Goal: Information Seeking & Learning: Learn about a topic

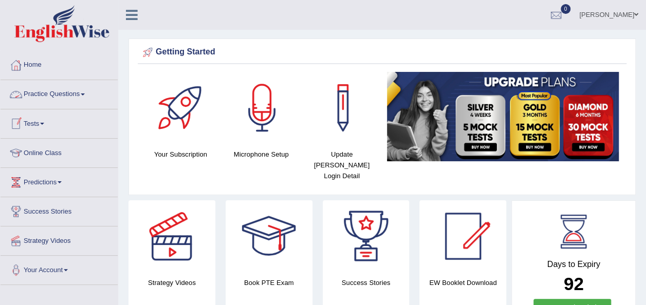
click at [86, 90] on link "Practice Questions" at bounding box center [59, 93] width 117 height 26
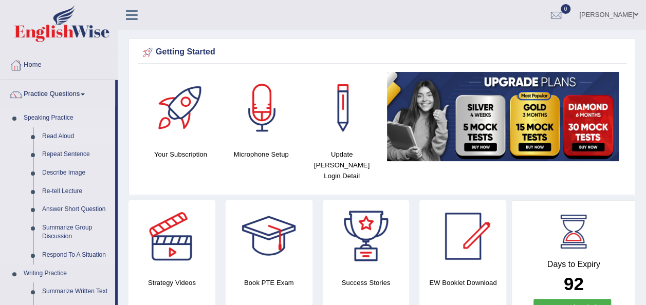
click at [60, 136] on link "Read Aloud" at bounding box center [77, 136] width 78 height 19
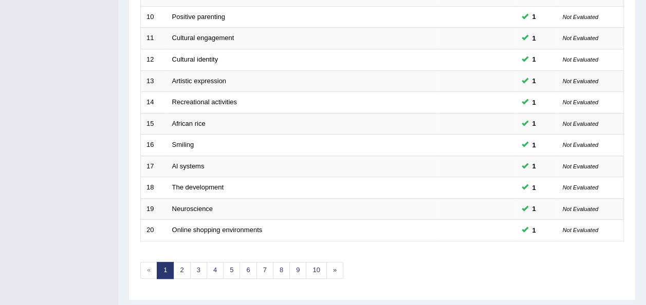
scroll to position [370, 0]
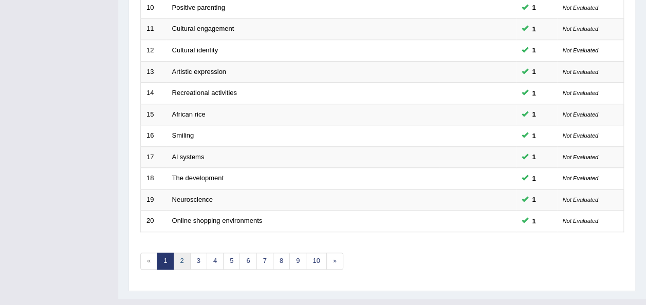
click at [180, 253] on link "2" at bounding box center [181, 261] width 17 height 17
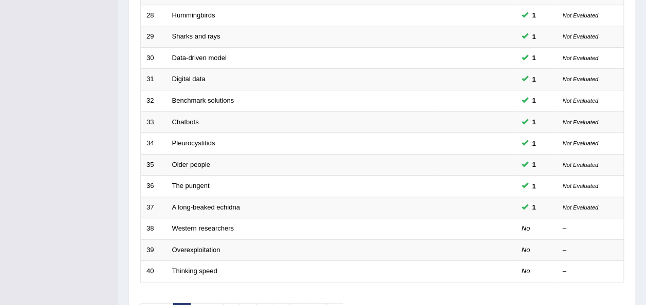
scroll to position [329, 0]
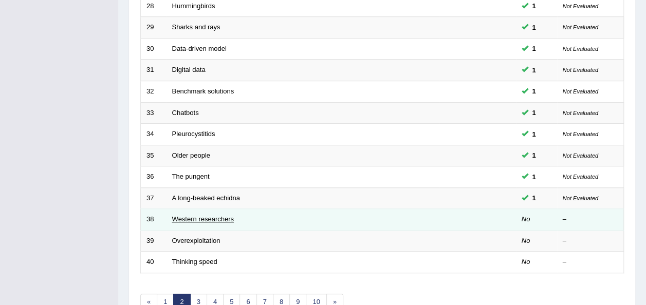
click at [197, 215] on link "Western researchers" at bounding box center [203, 219] width 62 height 8
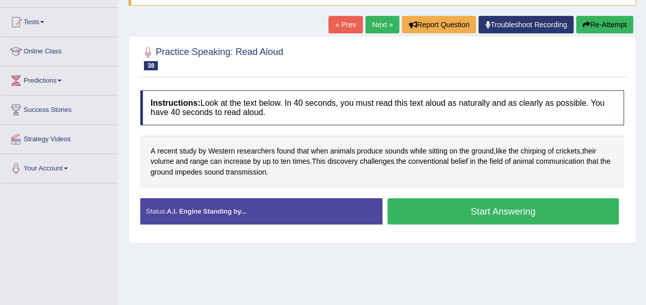
scroll to position [103, 0]
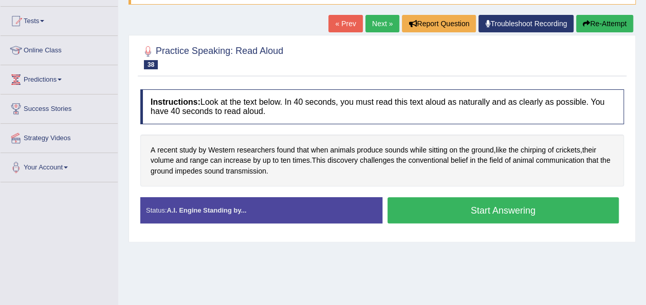
click at [464, 207] on button "Start Answering" at bounding box center [503, 210] width 232 height 26
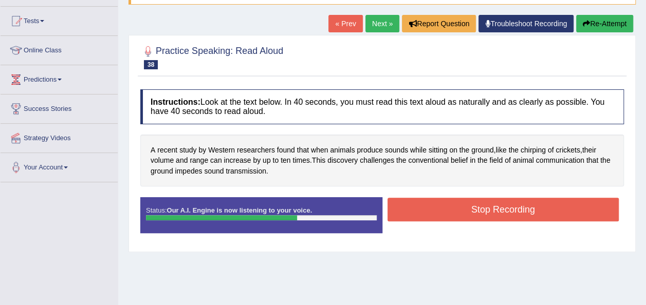
click at [464, 207] on button "Stop Recording" at bounding box center [503, 210] width 232 height 24
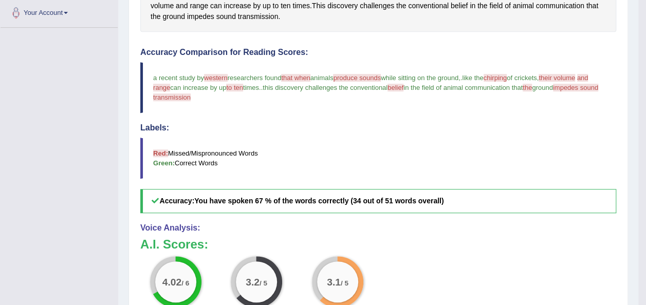
scroll to position [267, 0]
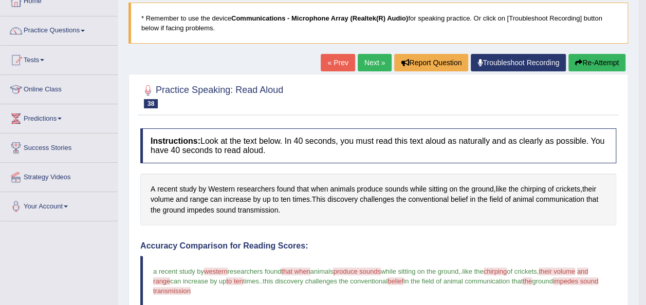
scroll to position [62, 0]
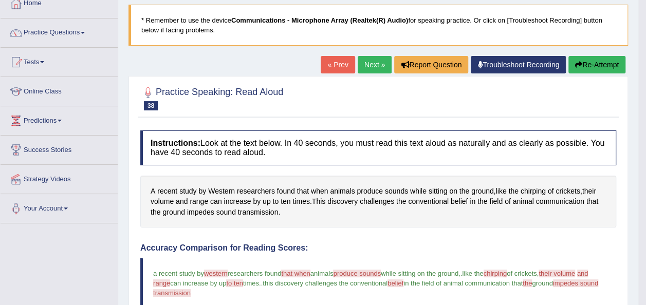
click at [369, 67] on link "Next »" at bounding box center [375, 64] width 34 height 17
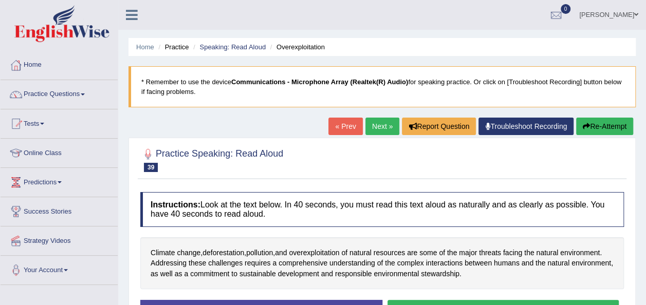
click at [348, 126] on link "« Prev" at bounding box center [345, 126] width 34 height 17
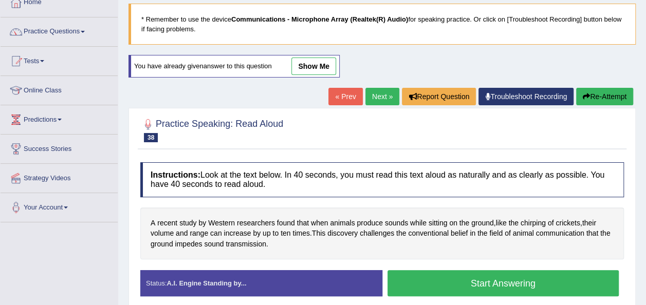
scroll to position [82, 0]
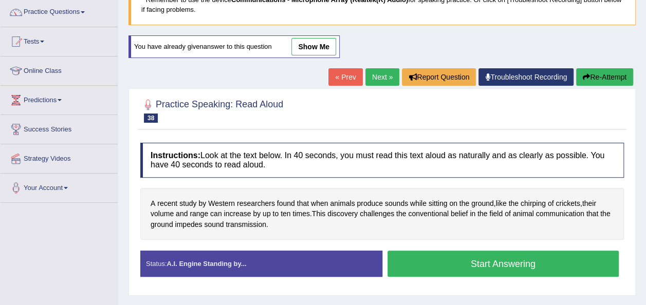
click at [518, 264] on button "Start Answering" at bounding box center [503, 264] width 232 height 26
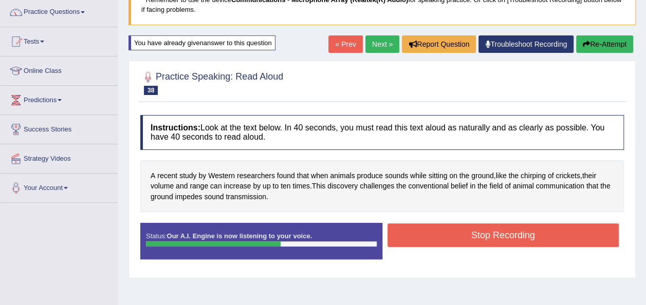
click at [501, 237] on button "Stop Recording" at bounding box center [503, 236] width 232 height 24
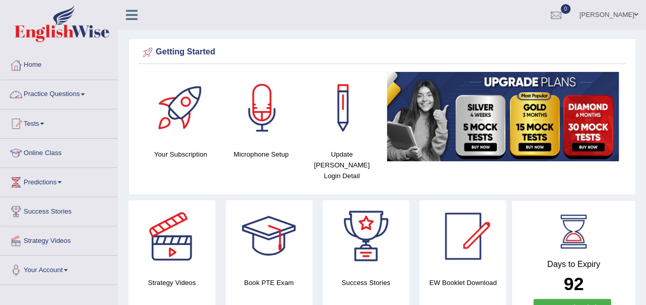
click at [88, 93] on link "Practice Questions" at bounding box center [59, 93] width 117 height 26
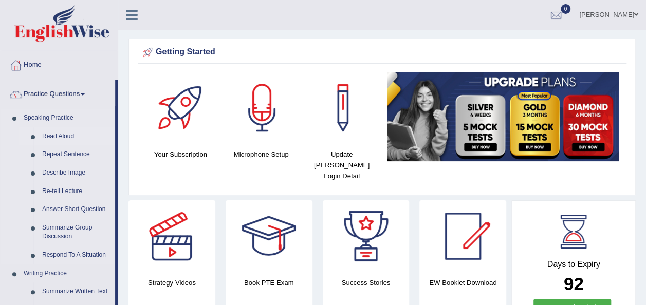
click at [61, 132] on link "Read Aloud" at bounding box center [77, 136] width 78 height 19
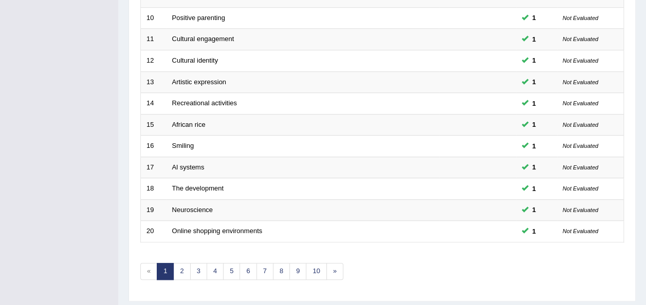
scroll to position [370, 0]
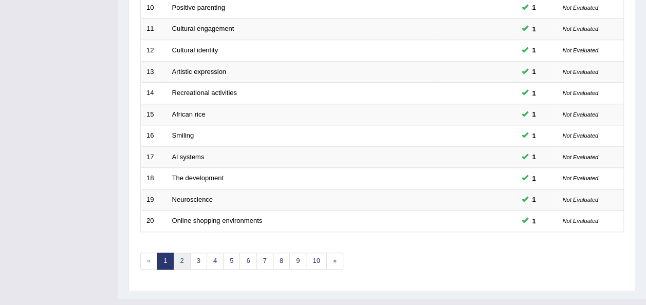
click at [180, 253] on link "2" at bounding box center [181, 261] width 17 height 17
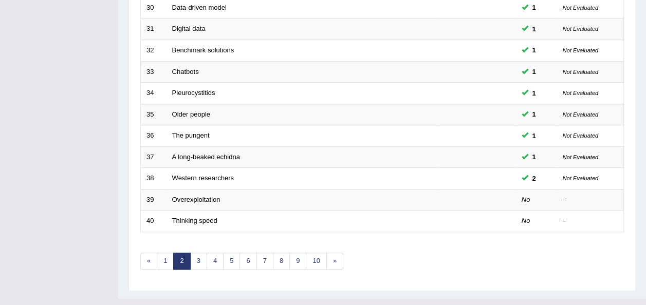
scroll to position [370, 0]
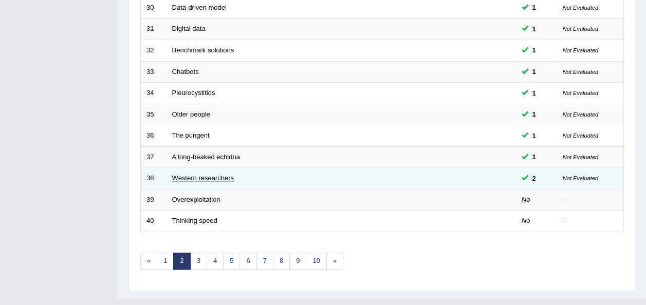
click at [213, 174] on link "Western researchers" at bounding box center [203, 178] width 62 height 8
click at [528, 174] on span at bounding box center [525, 177] width 7 height 7
click at [535, 173] on span "2" at bounding box center [534, 178] width 12 height 11
click at [584, 175] on small "Not Evaluated" at bounding box center [580, 178] width 35 height 6
click at [591, 175] on small "Not Evaluated" at bounding box center [580, 178] width 35 height 6
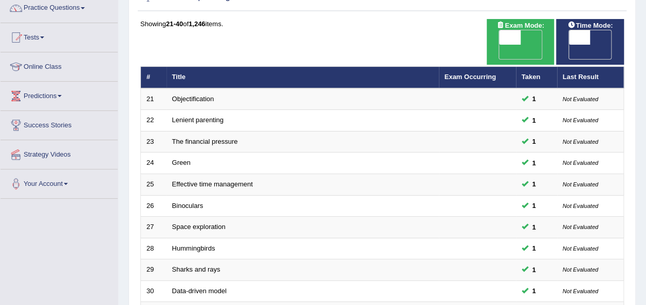
scroll to position [82, 0]
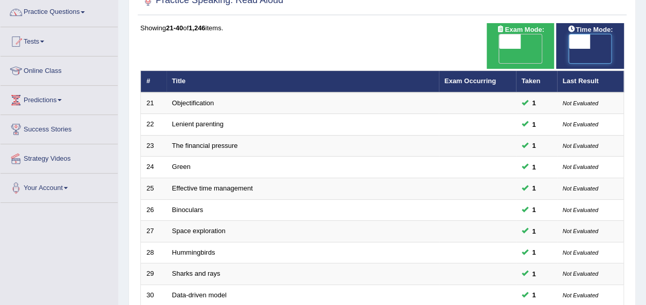
click at [575, 36] on span at bounding box center [580, 41] width 22 height 14
checkbox input "true"
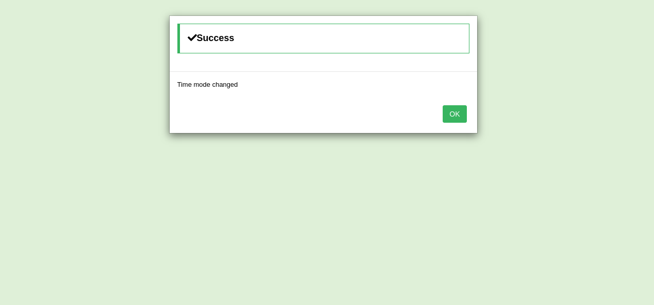
click at [457, 110] on button "OK" at bounding box center [454, 113] width 24 height 17
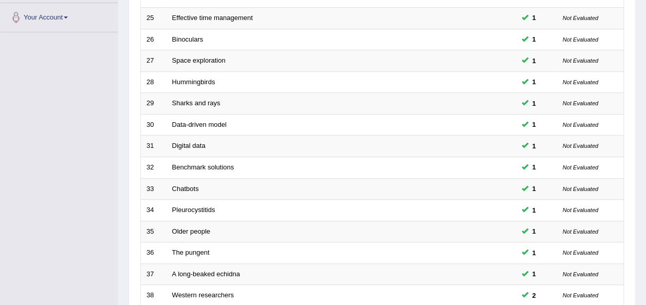
scroll to position [267, 0]
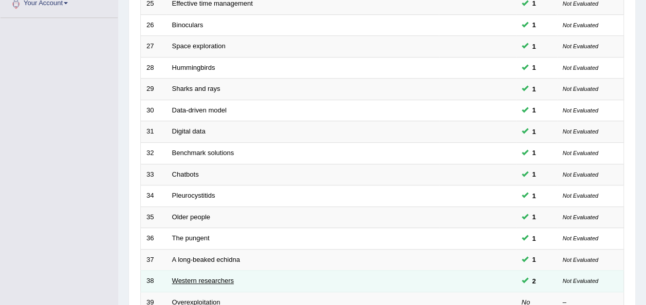
click at [188, 277] on link "Western researchers" at bounding box center [203, 281] width 62 height 8
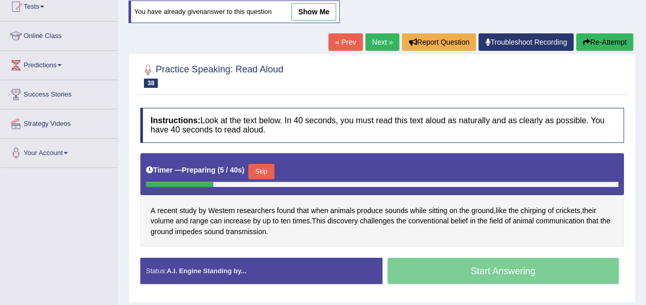
scroll to position [123, 0]
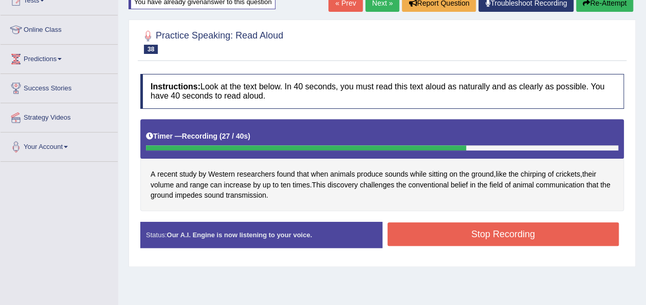
click at [514, 232] on button "Stop Recording" at bounding box center [503, 235] width 232 height 24
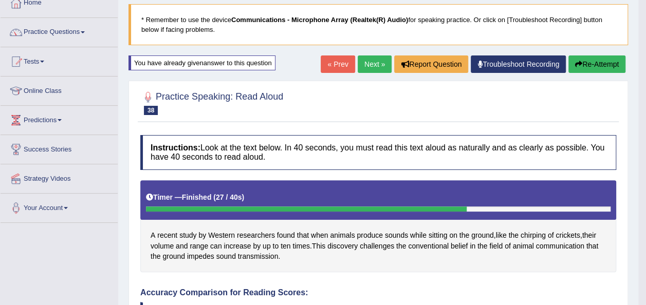
scroll to position [62, 0]
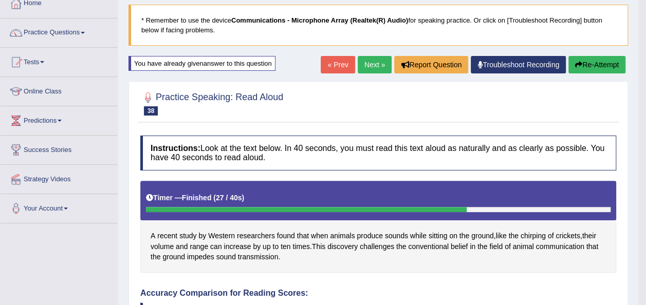
click at [373, 67] on link "Next »" at bounding box center [375, 64] width 34 height 17
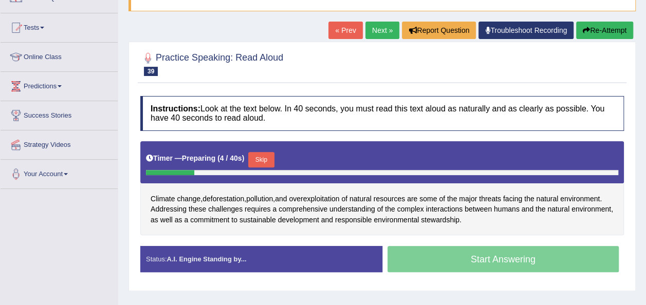
scroll to position [103, 0]
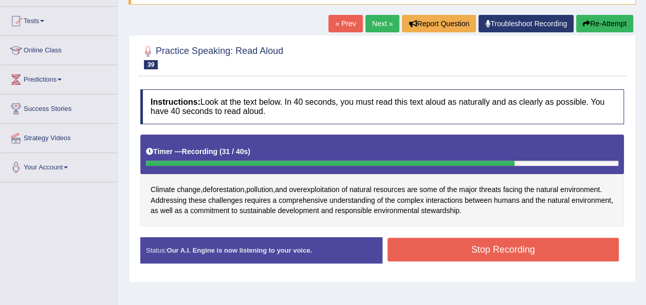
click at [543, 249] on button "Stop Recording" at bounding box center [503, 250] width 232 height 24
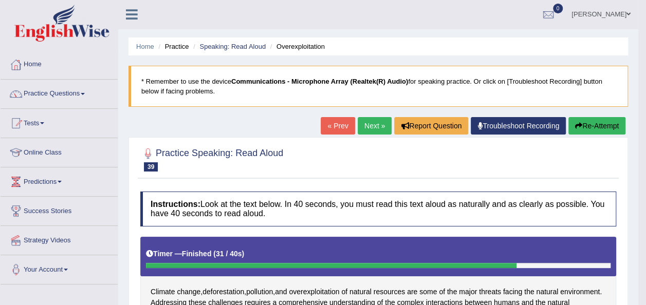
scroll to position [0, 0]
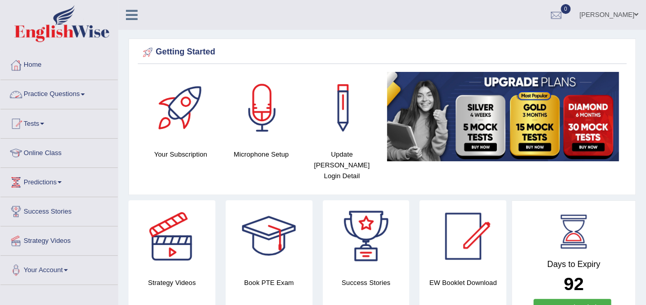
click at [85, 94] on span at bounding box center [83, 95] width 4 height 2
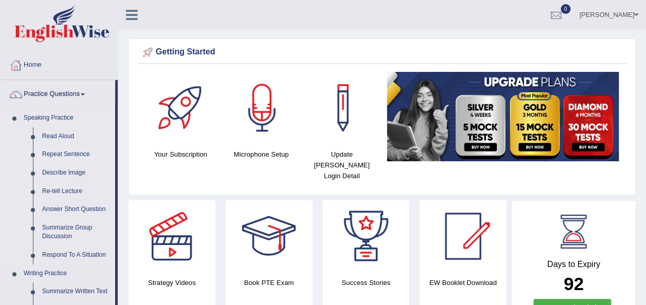
click at [69, 154] on link "Repeat Sentence" at bounding box center [77, 154] width 78 height 19
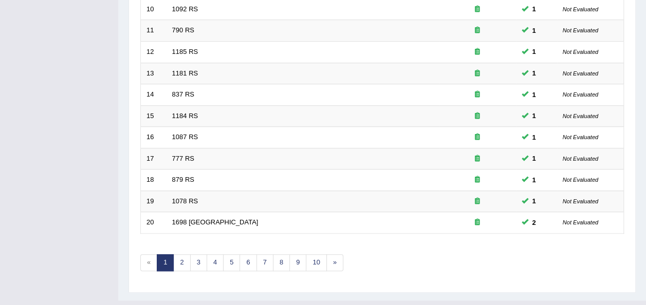
scroll to position [370, 0]
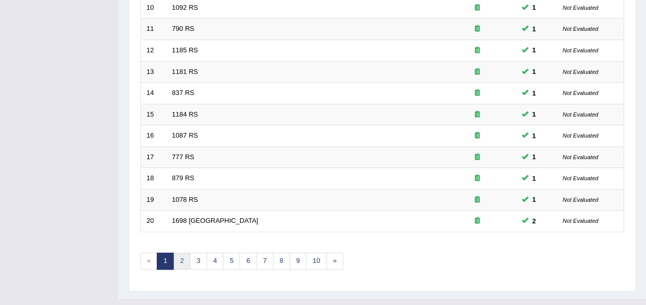
click at [184, 253] on link "2" at bounding box center [181, 261] width 17 height 17
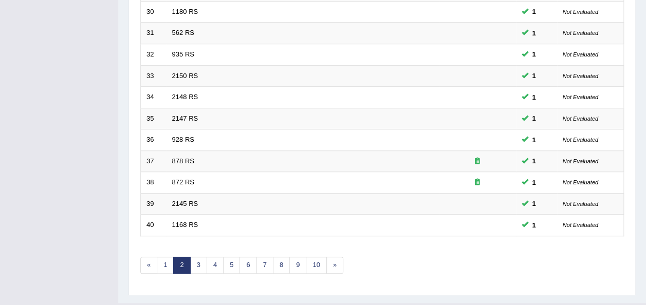
scroll to position [370, 0]
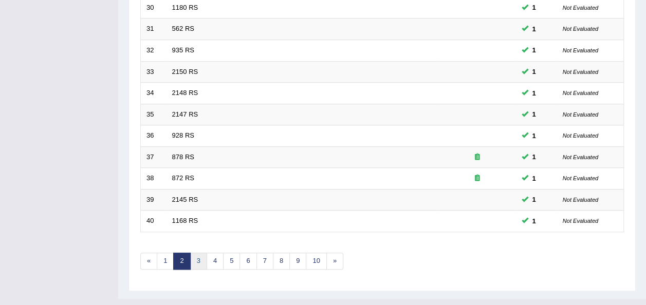
click at [197, 253] on link "3" at bounding box center [198, 261] width 17 height 17
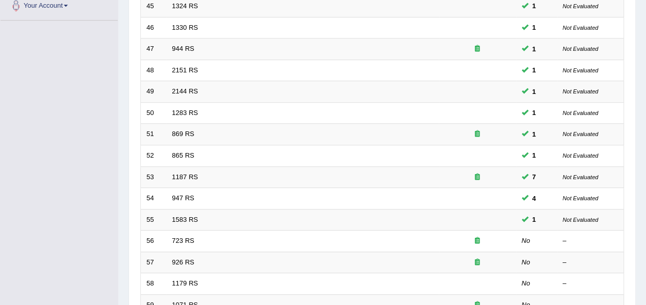
scroll to position [267, 0]
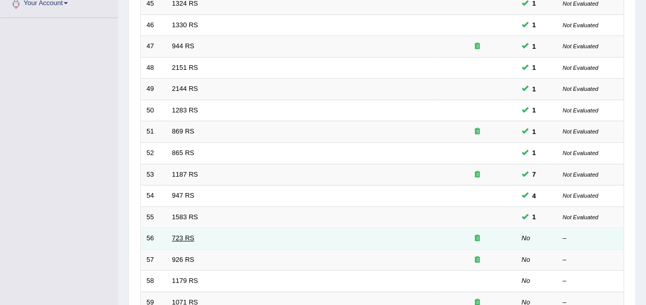
click at [178, 234] on link "723 RS" at bounding box center [183, 238] width 22 height 8
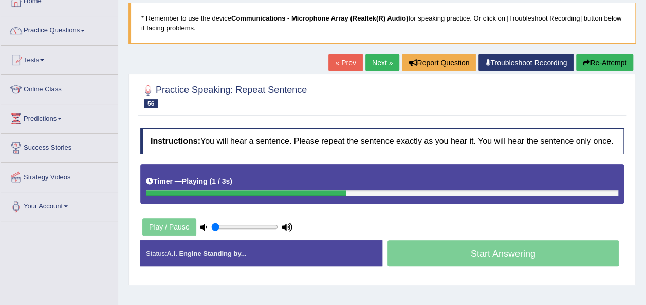
scroll to position [82, 0]
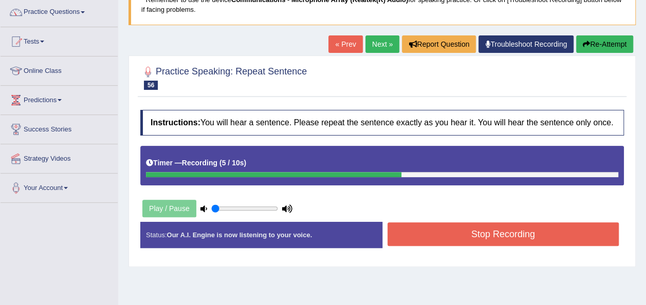
click at [490, 231] on button "Stop Recording" at bounding box center [503, 235] width 232 height 24
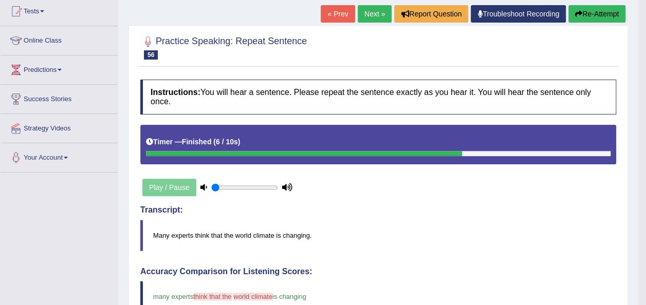
scroll to position [103, 0]
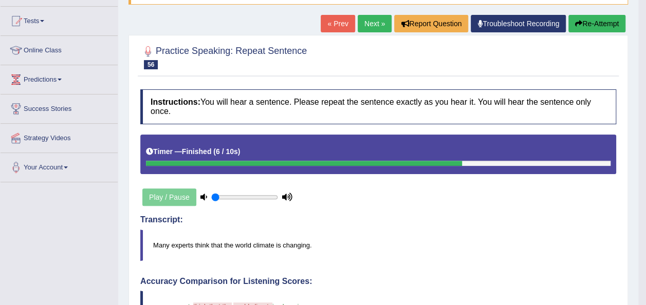
click at [601, 20] on button "Re-Attempt" at bounding box center [596, 23] width 57 height 17
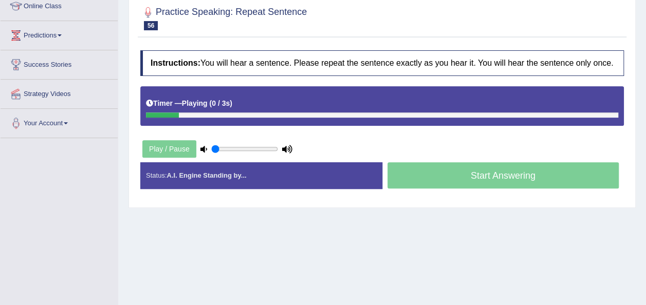
scroll to position [164, 0]
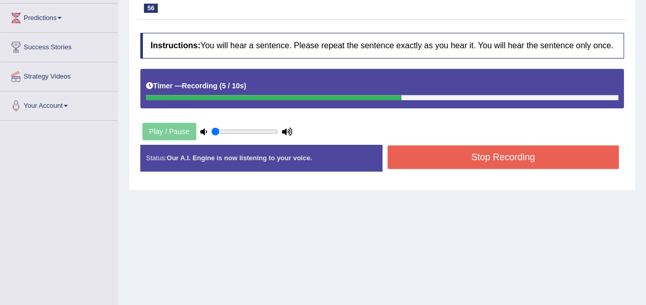
click at [497, 151] on button "Stop Recording" at bounding box center [503, 157] width 232 height 24
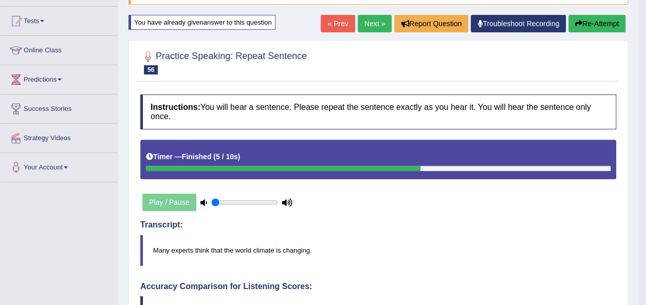
scroll to position [82, 0]
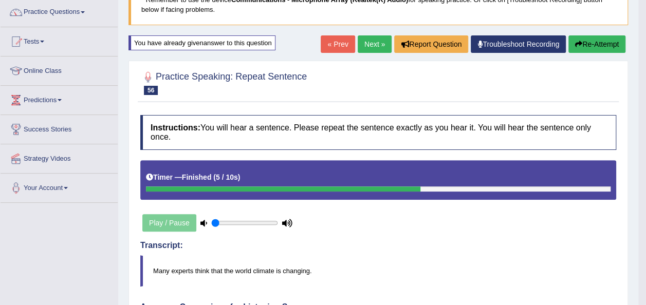
click at [370, 43] on link "Next »" at bounding box center [375, 43] width 34 height 17
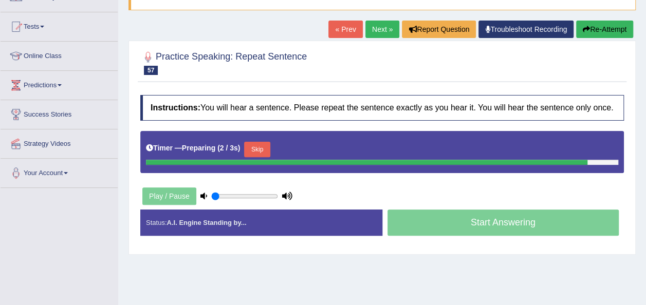
scroll to position [103, 0]
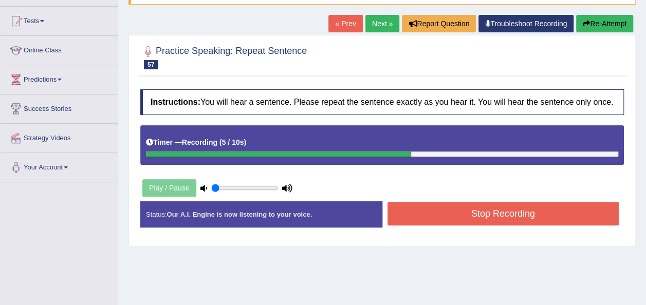
click at [503, 208] on button "Stop Recording" at bounding box center [503, 214] width 232 height 24
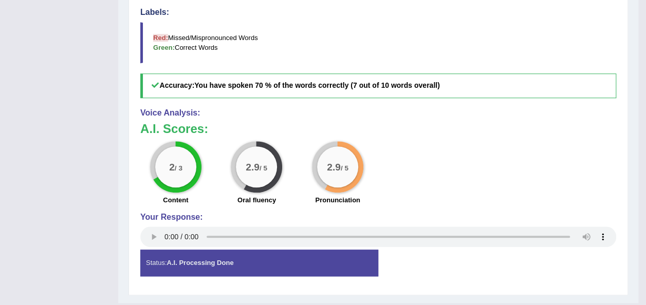
scroll to position [432, 0]
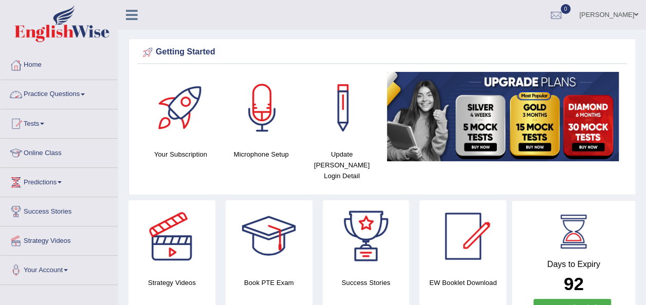
click at [84, 89] on link "Practice Questions" at bounding box center [59, 93] width 117 height 26
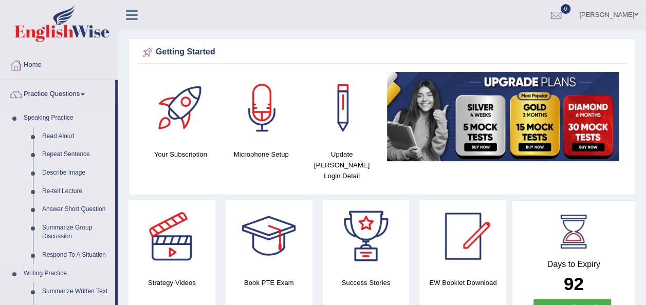
click at [60, 174] on link "Describe Image" at bounding box center [77, 173] width 78 height 19
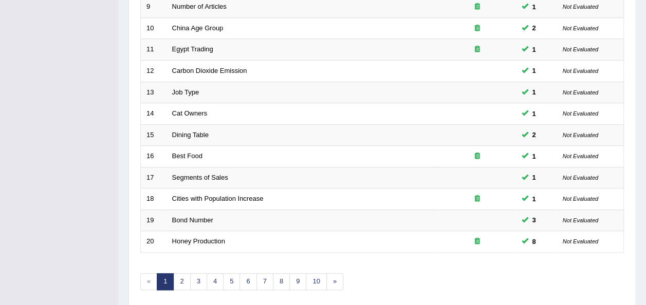
scroll to position [370, 0]
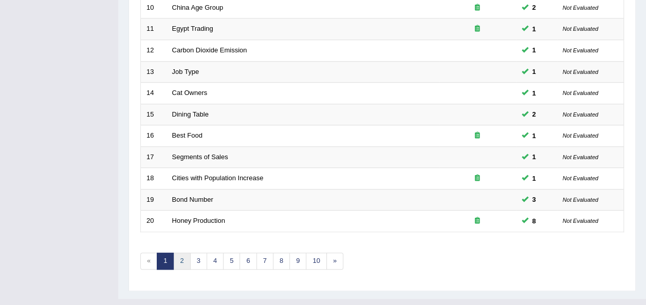
click at [180, 253] on link "2" at bounding box center [181, 261] width 17 height 17
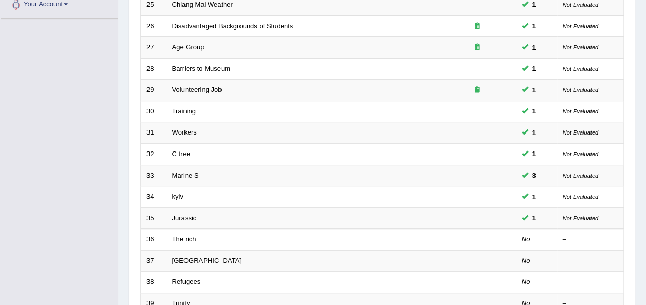
scroll to position [267, 0]
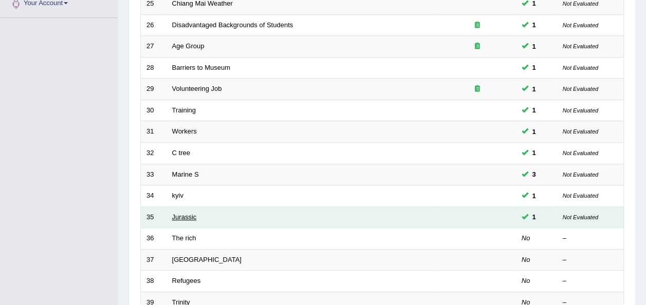
click at [182, 213] on link "Jurassic" at bounding box center [184, 217] width 25 height 8
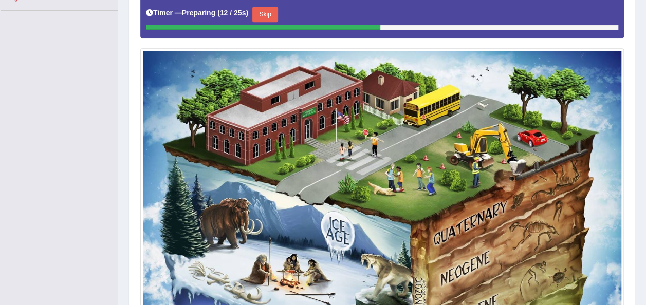
scroll to position [267, 0]
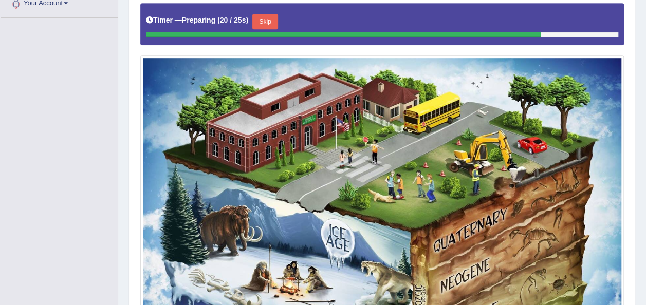
click at [268, 20] on button "Skip" at bounding box center [265, 21] width 26 height 15
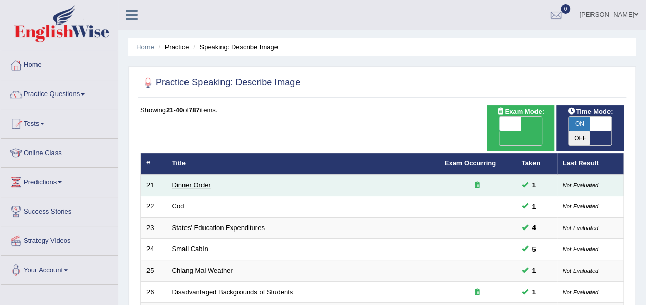
click at [194, 181] on link "Dinner Order" at bounding box center [191, 185] width 39 height 8
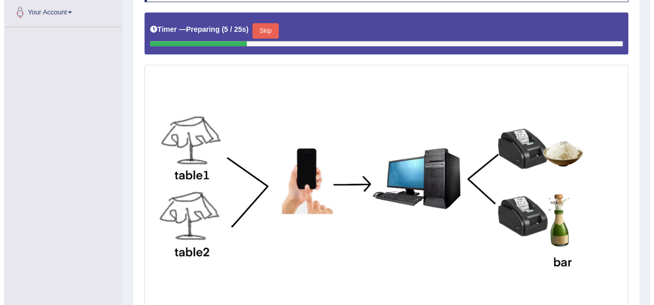
scroll to position [267, 0]
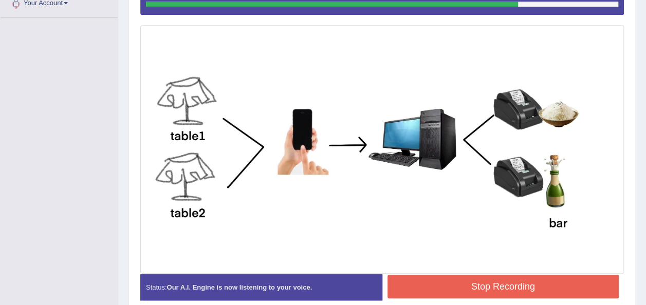
click at [521, 290] on button "Stop Recording" at bounding box center [503, 287] width 232 height 24
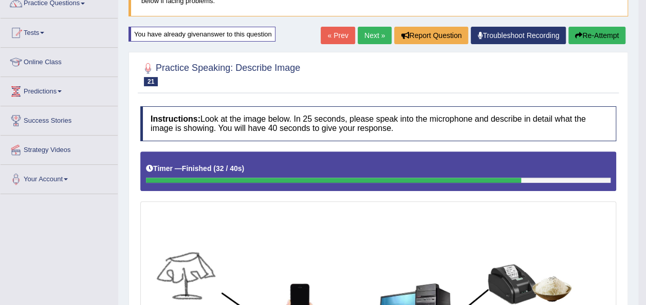
scroll to position [82, 0]
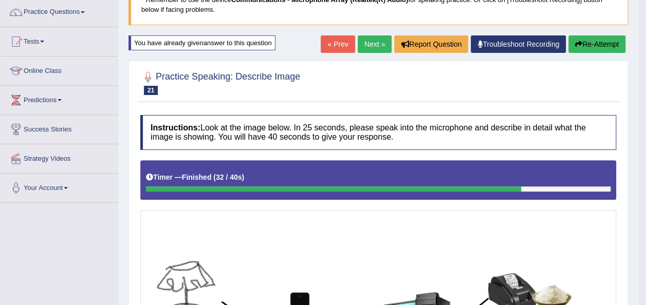
click at [593, 44] on button "Re-Attempt" at bounding box center [596, 43] width 57 height 17
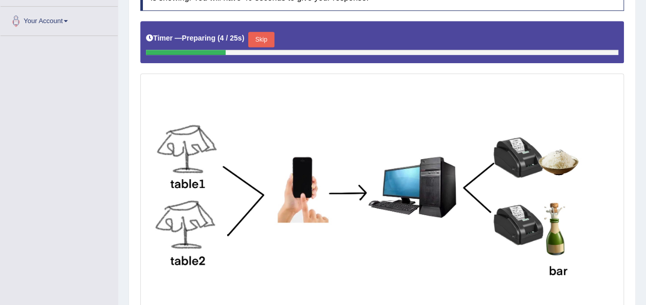
scroll to position [270, 0]
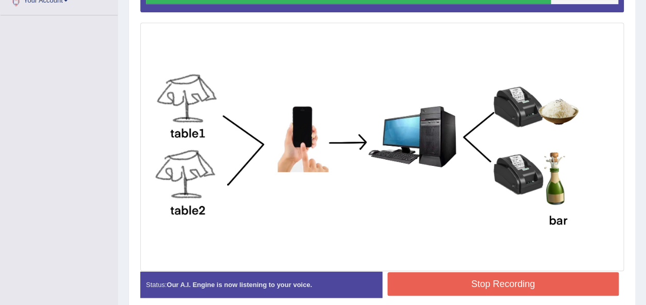
click at [476, 285] on button "Stop Recording" at bounding box center [503, 284] width 232 height 24
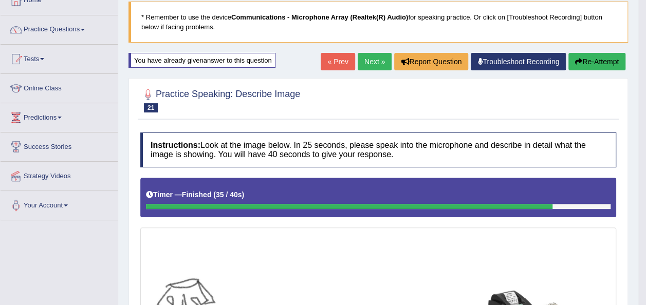
scroll to position [64, 0]
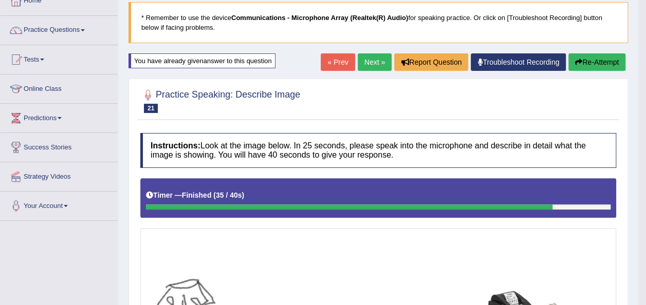
click at [594, 57] on button "Re-Attempt" at bounding box center [596, 61] width 57 height 17
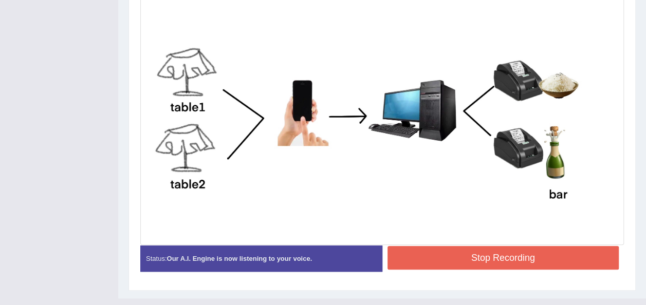
scroll to position [311, 0]
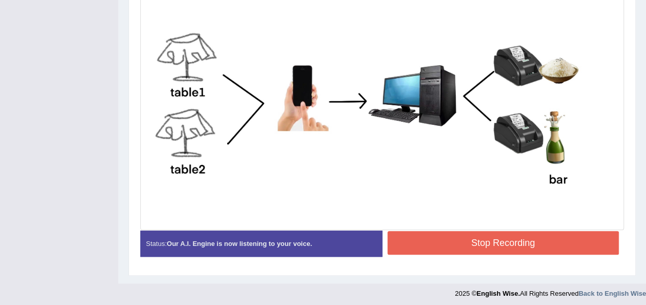
click at [503, 241] on button "Stop Recording" at bounding box center [503, 243] width 232 height 24
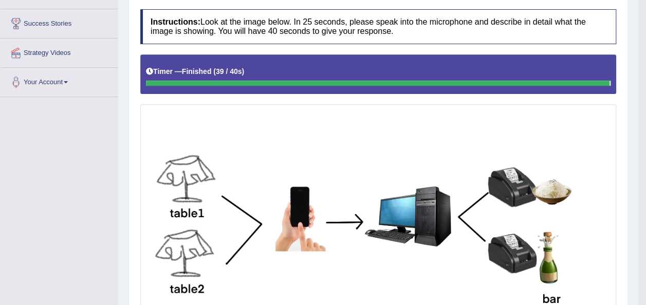
scroll to position [167, 0]
